Goal: Transaction & Acquisition: Purchase product/service

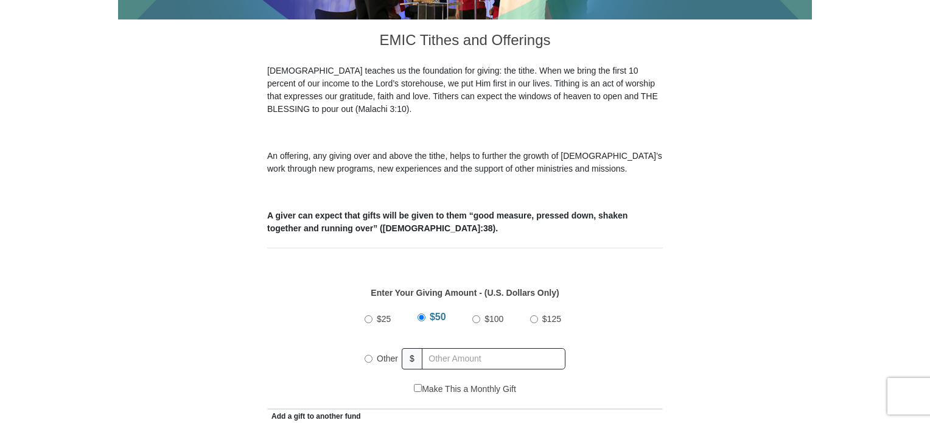
scroll to position [365, 0]
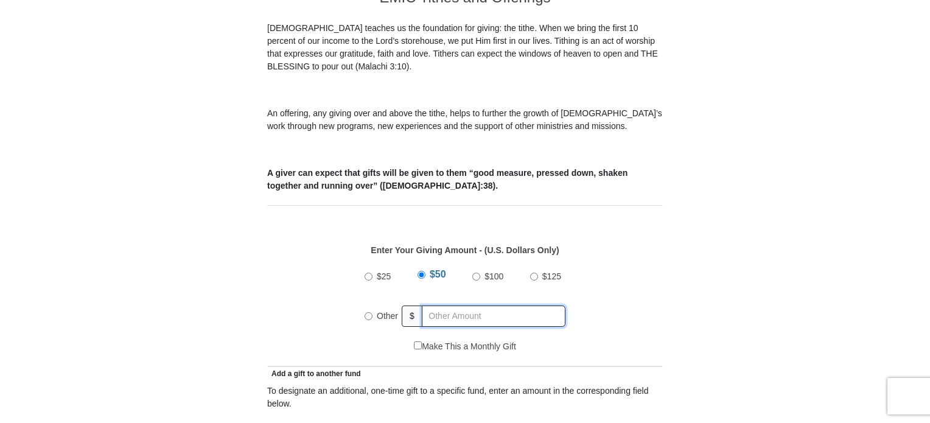
radio input "true"
click at [436, 305] on input "text" at bounding box center [495, 315] width 139 height 21
type input "20"
click at [414, 341] on input "Make This a Monthly Gift" at bounding box center [418, 345] width 8 height 8
checkbox input "true"
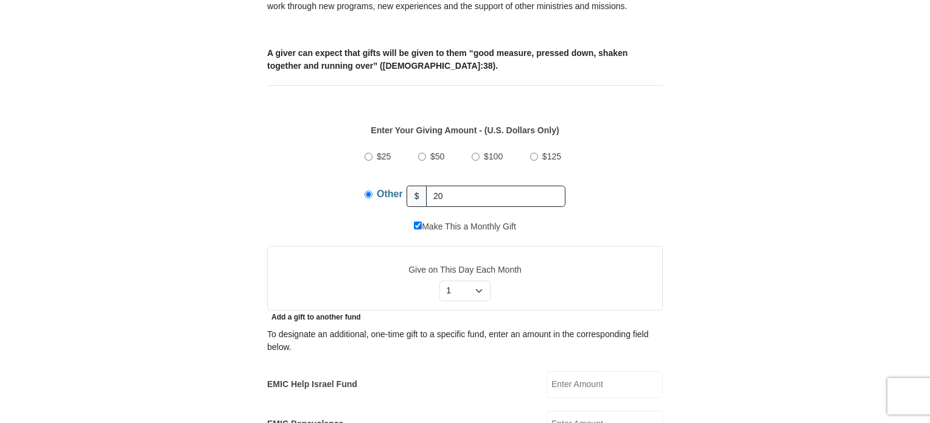
scroll to position [487, 0]
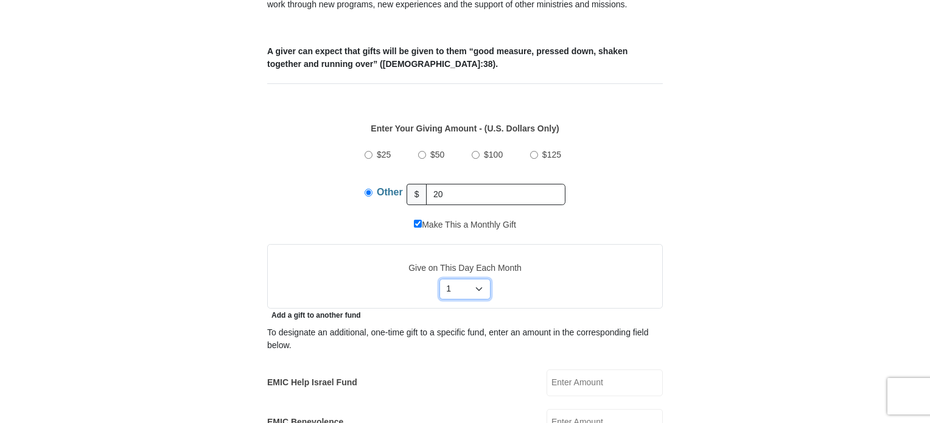
click at [478, 279] on select "Select Day of Month 1 2 3 4 5 6 7 8 9 10 11 12 13 14 15 16 17 18 19 20 21 22 23…" at bounding box center [465, 289] width 52 height 21
select select "2"
click at [439, 279] on select "Select Day of Month 1 2 3 4 5 6 7 8 9 10 11 12 13 14 15 16 17 18 19 20 21 22 23…" at bounding box center [465, 289] width 52 height 21
click at [416, 220] on input "Make This a Monthly Gift" at bounding box center [418, 224] width 8 height 8
checkbox input "false"
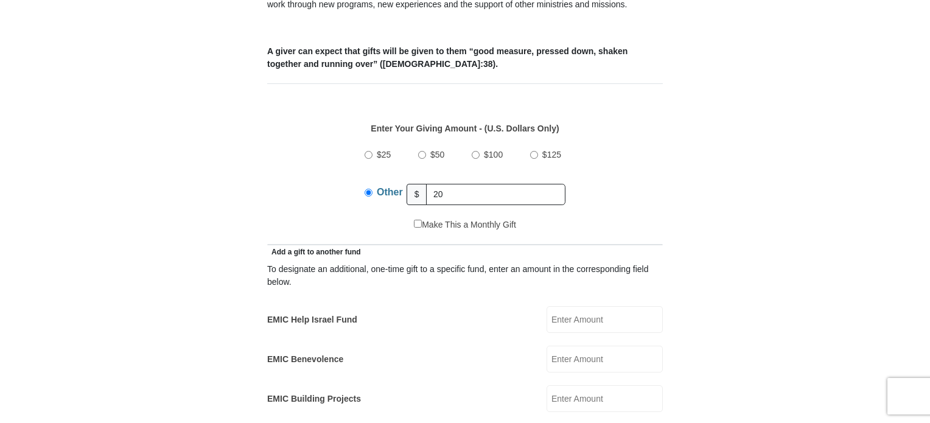
click at [593, 306] on input "EMIC Help Israel Fund" at bounding box center [604, 319] width 116 height 27
click at [614, 306] on input "EMIC Help Israel Fund" at bounding box center [604, 319] width 116 height 27
type input "10.00"
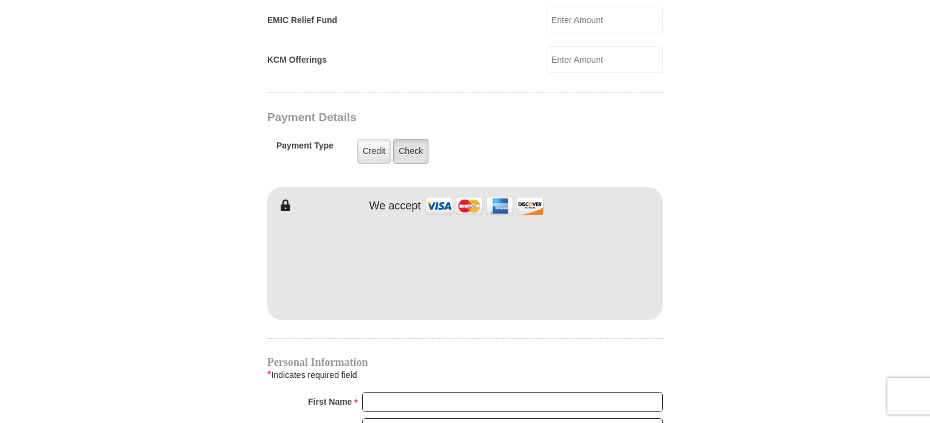
scroll to position [608, 0]
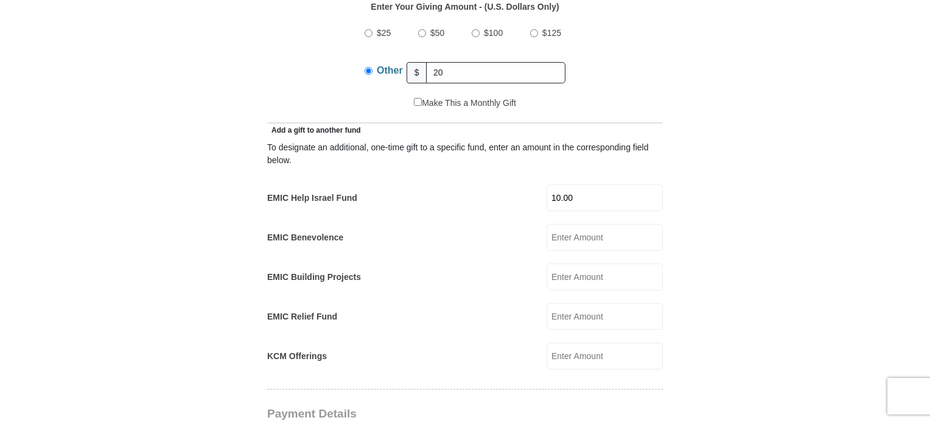
click at [417, 98] on input "Make This a Monthly Gift" at bounding box center [418, 102] width 8 height 8
checkbox input "true"
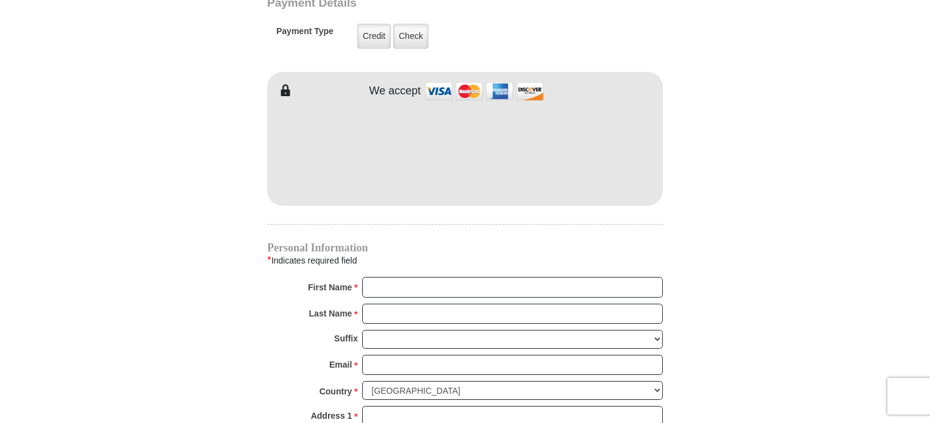
scroll to position [1095, 0]
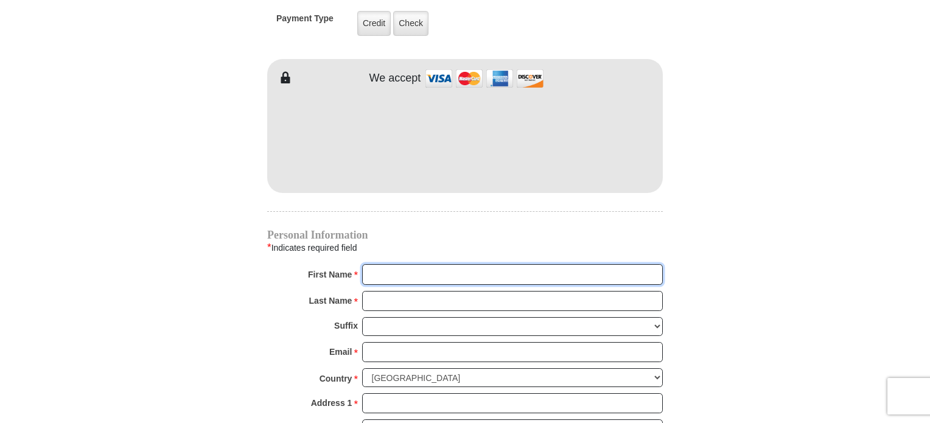
click at [420, 264] on input "First Name *" at bounding box center [512, 274] width 301 height 21
type input "[PERSON_NAME]"
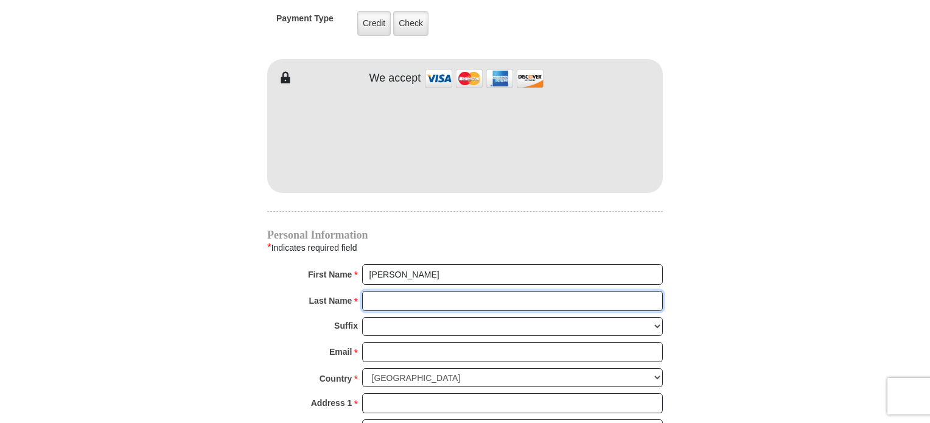
click at [411, 291] on input "Last Name *" at bounding box center [512, 301] width 301 height 21
type input "[PERSON_NAME]"
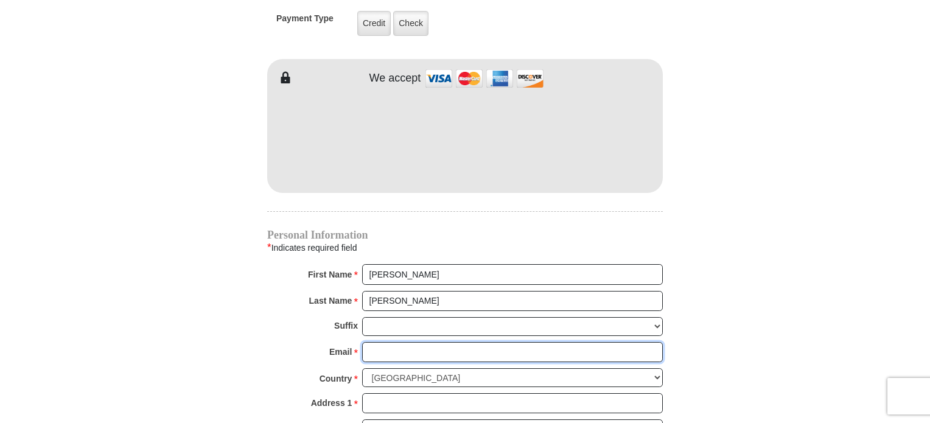
click at [423, 342] on input "Email *" at bounding box center [512, 352] width 301 height 21
type input "[EMAIL_ADDRESS][DOMAIN_NAME]"
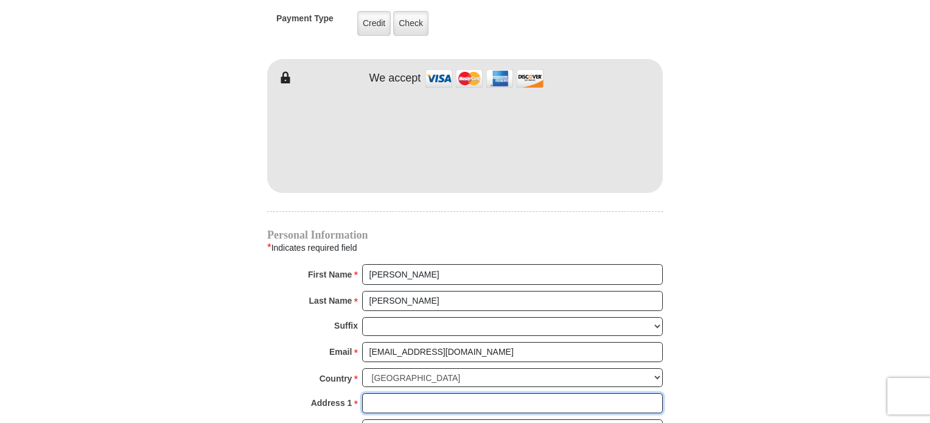
type input "[STREET_ADDRESS][PERSON_NAME]"
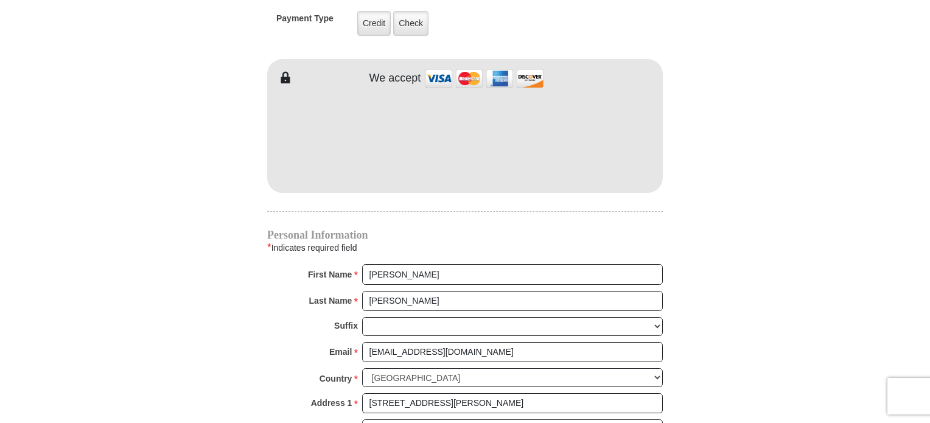
type input "[GEOGRAPHIC_DATA]"
select select "[GEOGRAPHIC_DATA]"
type input "76244"
type input "2145511077"
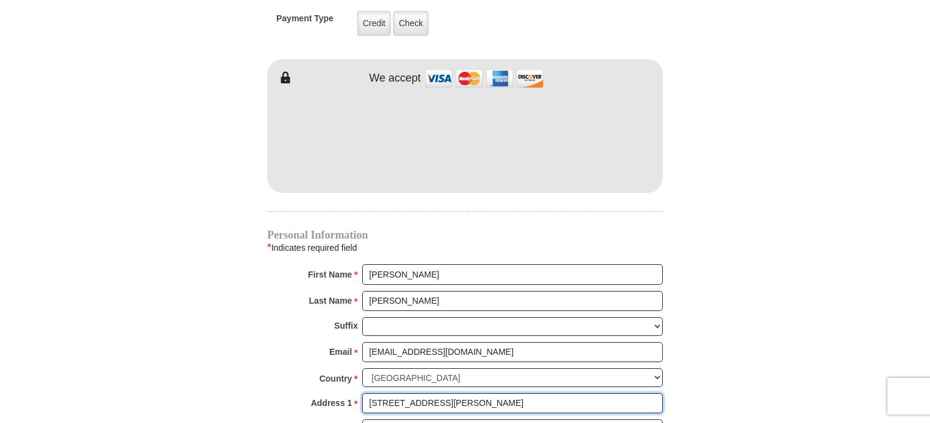
click at [451, 393] on input "[STREET_ADDRESS][PERSON_NAME]" at bounding box center [512, 403] width 301 height 21
type input "[STREET_ADDRESS]"
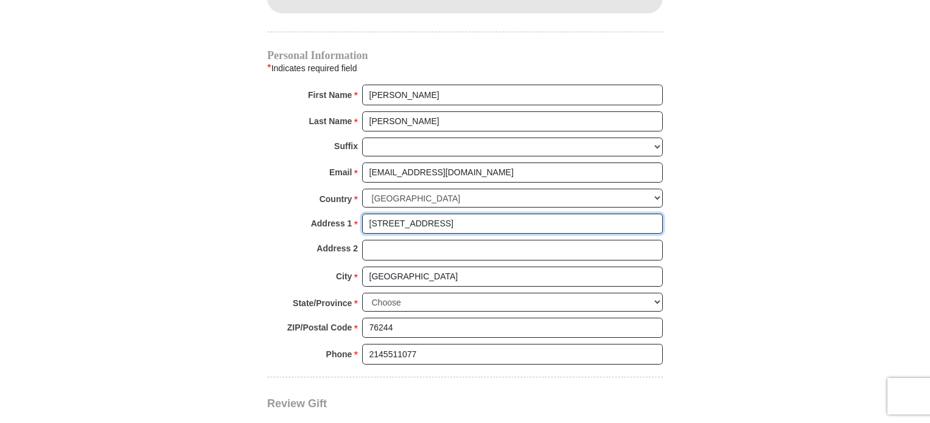
scroll to position [1278, 0]
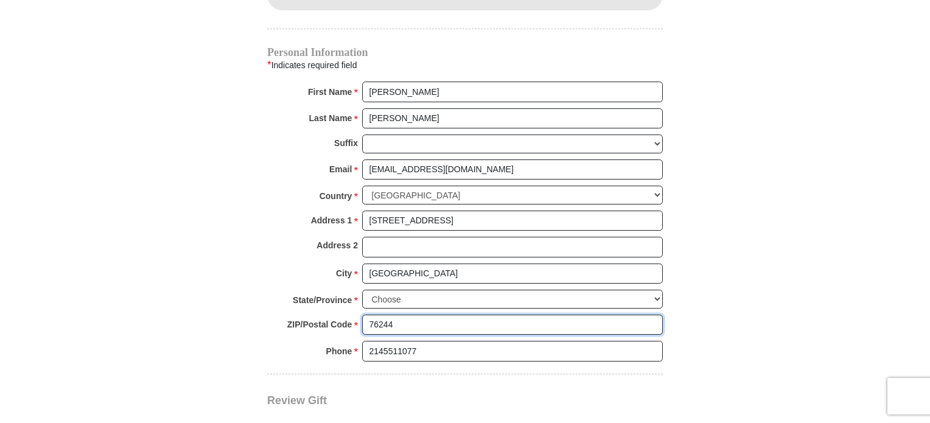
click at [411, 315] on input "76244" at bounding box center [512, 325] width 301 height 21
type input "76008"
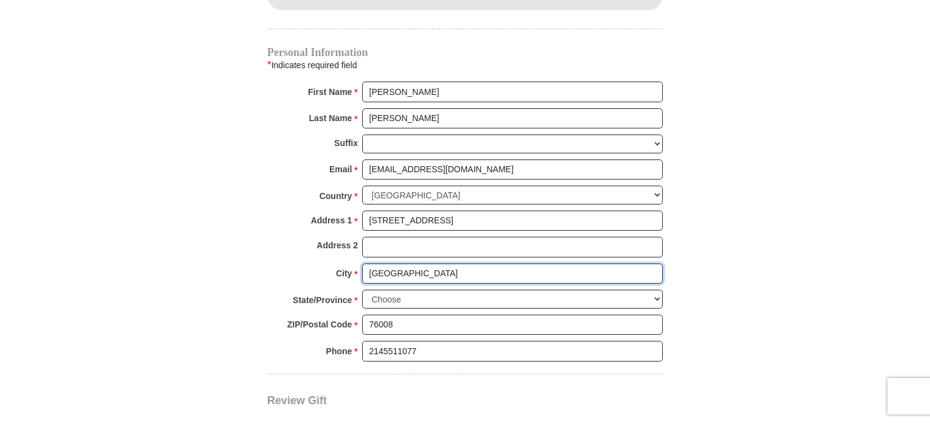
click at [433, 263] on input "[GEOGRAPHIC_DATA]" at bounding box center [512, 273] width 301 height 21
type input "Aledo"
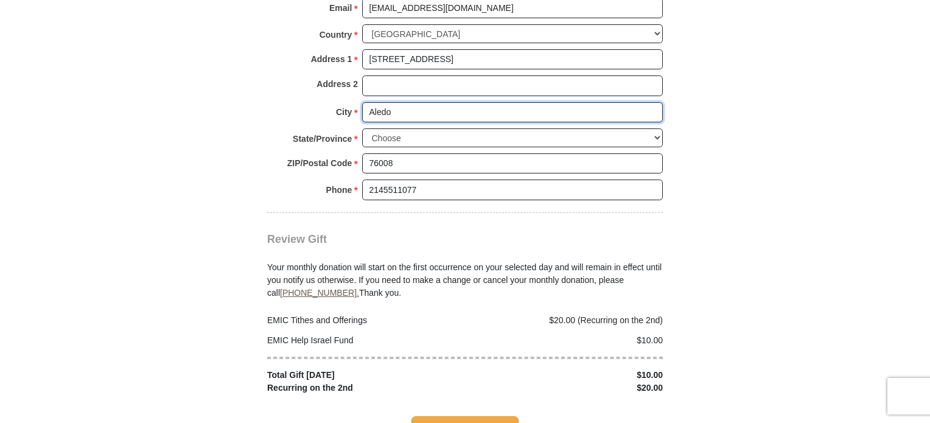
scroll to position [1460, 0]
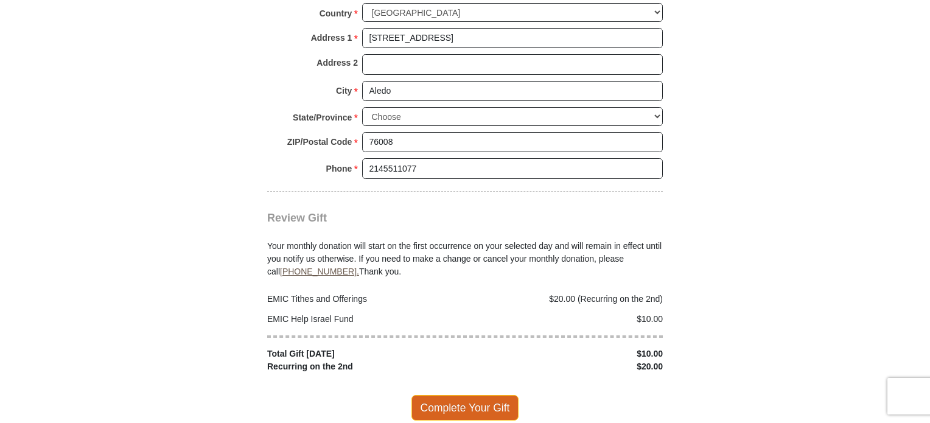
click at [472, 395] on span "Complete Your Gift" at bounding box center [465, 408] width 108 height 26
